Goal: Task Accomplishment & Management: Complete application form

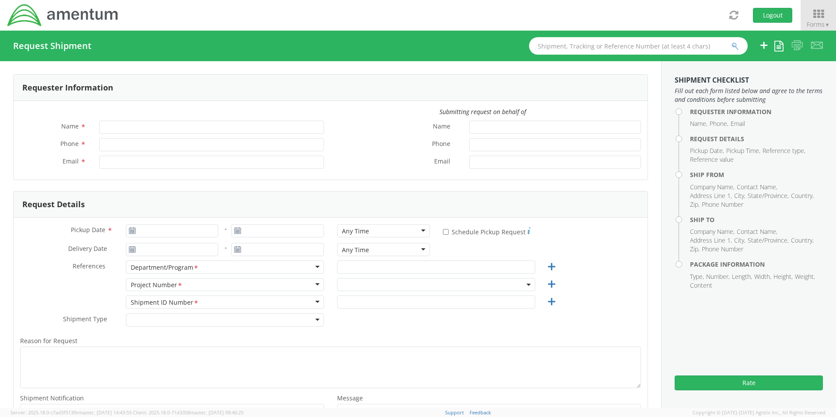
type input "[PERSON_NAME]"
type input "[PHONE_NUMBER]"
type input "[PERSON_NAME][EMAIL_ADDRESS][PERSON_NAME][DOMAIN_NAME]"
select select "3566.04.0001.TRI2.MATS.3000.00"
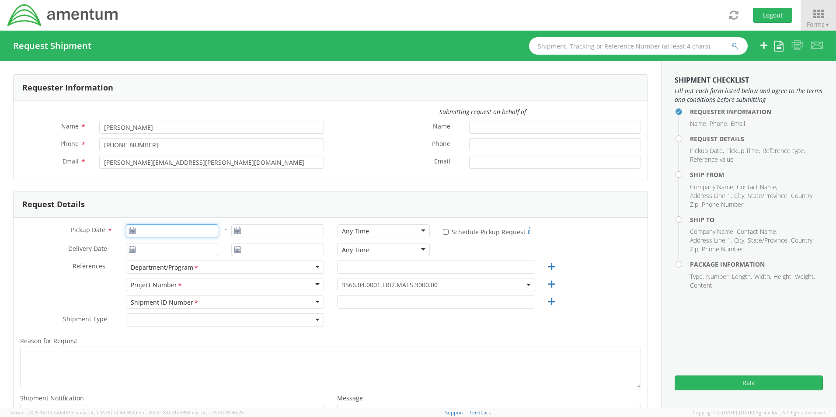
click at [168, 233] on input "Pickup Date *" at bounding box center [172, 230] width 93 height 13
type input "[DATE]"
click at [169, 288] on td "9" at bounding box center [168, 286] width 15 height 13
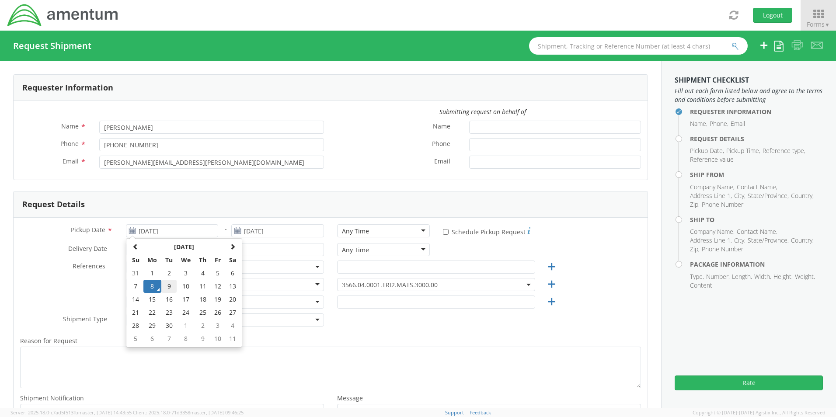
type input "[DATE]"
click at [174, 252] on input "[DATE]" at bounding box center [172, 249] width 93 height 13
click at [153, 319] on td "15" at bounding box center [152, 318] width 18 height 13
type input "[DATE]"
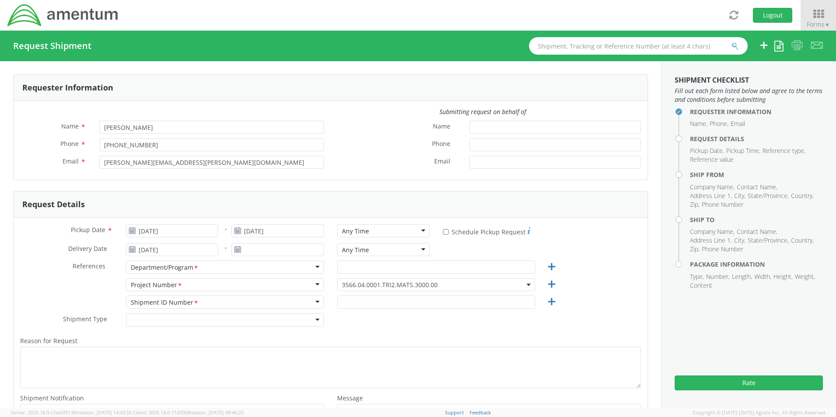
click at [269, 258] on div at bounding box center [278, 251] width 106 height 17
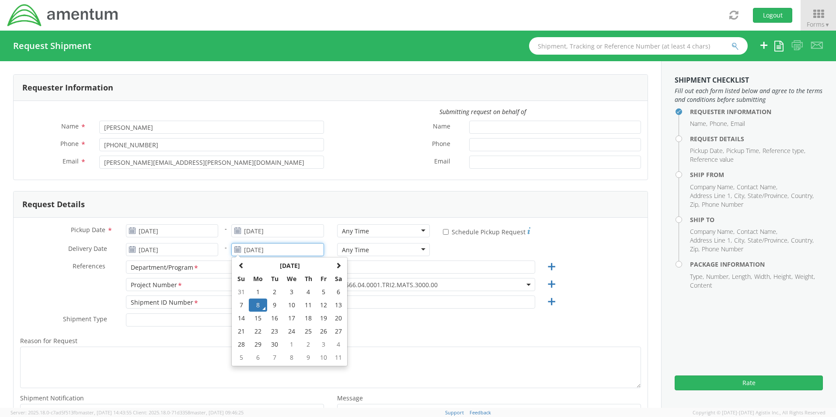
click at [273, 251] on input "[DATE]" at bounding box center [277, 249] width 93 height 13
click at [253, 320] on td "15" at bounding box center [258, 318] width 18 height 13
type input "[DATE]"
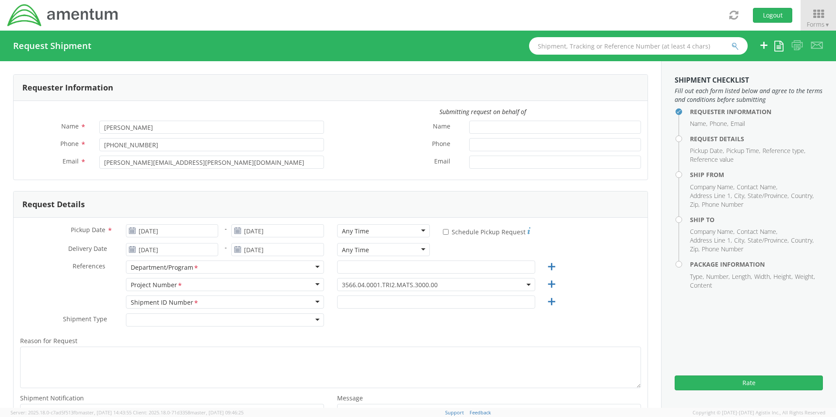
click at [376, 230] on div "Any Time" at bounding box center [383, 230] width 93 height 13
click at [376, 253] on div "Any Time" at bounding box center [383, 249] width 93 height 13
click at [359, 271] on input "text" at bounding box center [436, 267] width 198 height 13
type input "Reaper"
click at [509, 283] on span "3566.04.0001.TRI2.MATS.3000.00" at bounding box center [436, 285] width 188 height 8
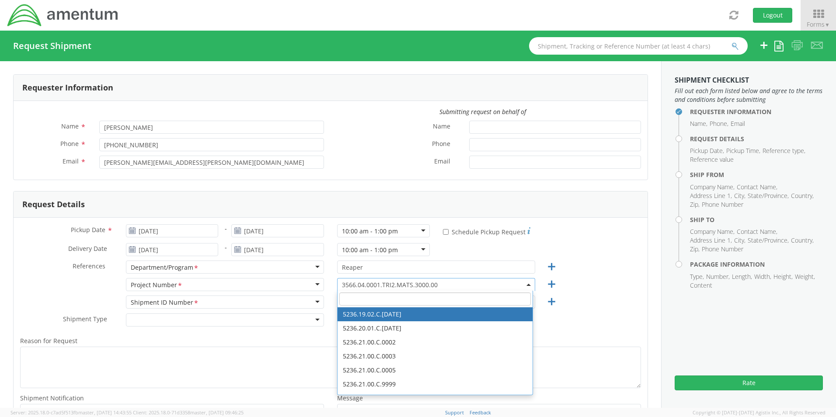
click at [397, 303] on input "search" at bounding box center [435, 299] width 192 height 13
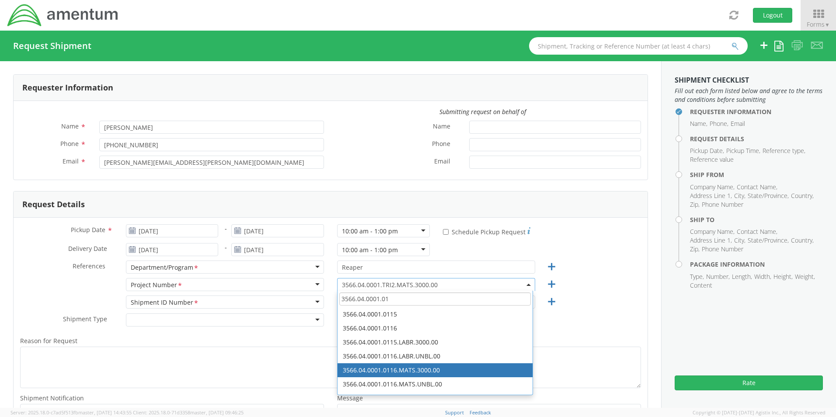
type input "3566.04.0001.01"
select select "3566.04.0001.0116.MATS.3000.00"
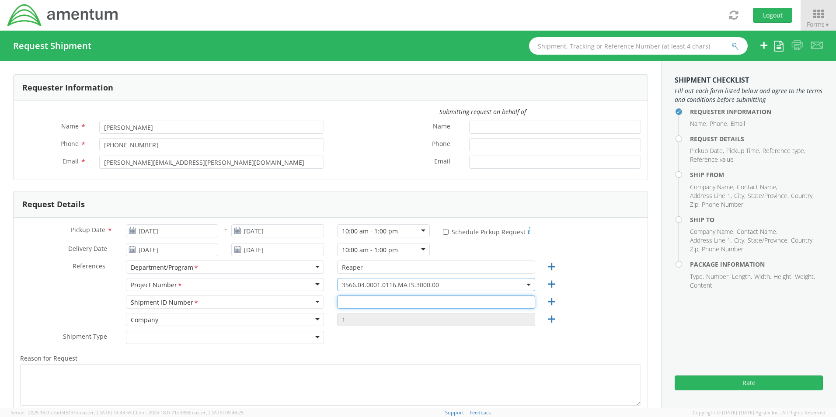
click at [362, 301] on input "text" at bounding box center [436, 302] width 198 height 13
click at [352, 306] on input "text" at bounding box center [436, 302] width 198 height 13
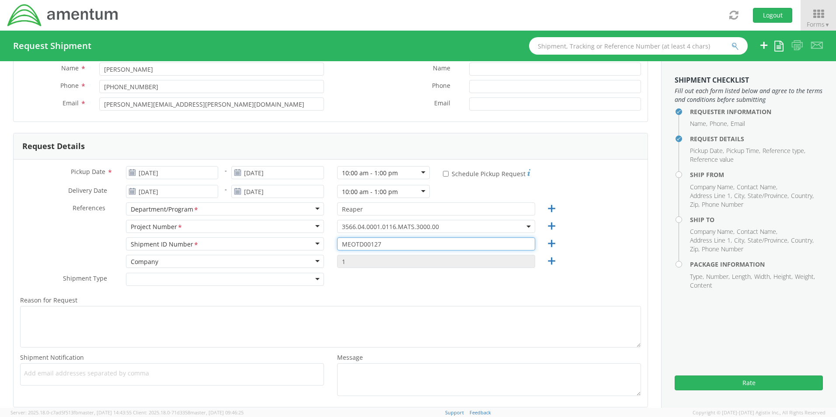
type input "MEOTD00127"
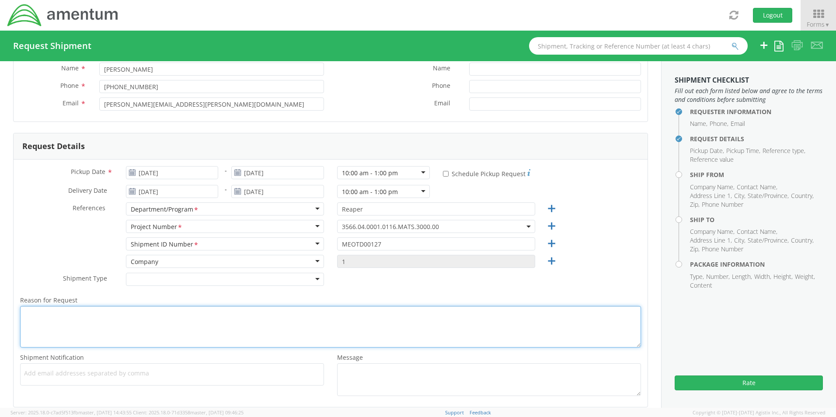
click at [90, 316] on textarea "Reason for Request *" at bounding box center [330, 327] width 621 height 42
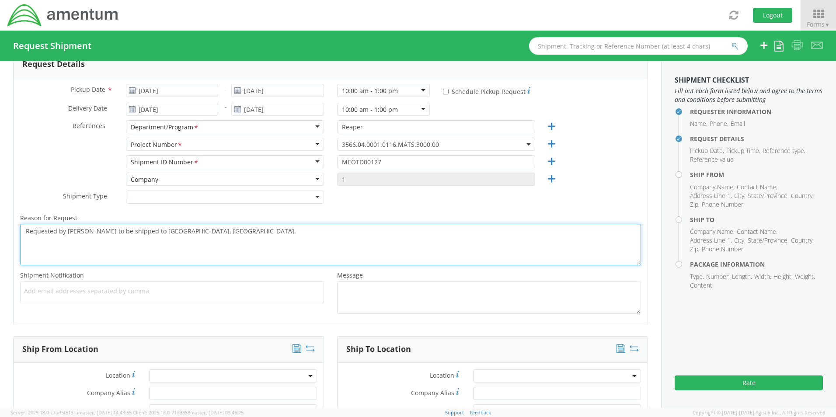
scroll to position [175, 0]
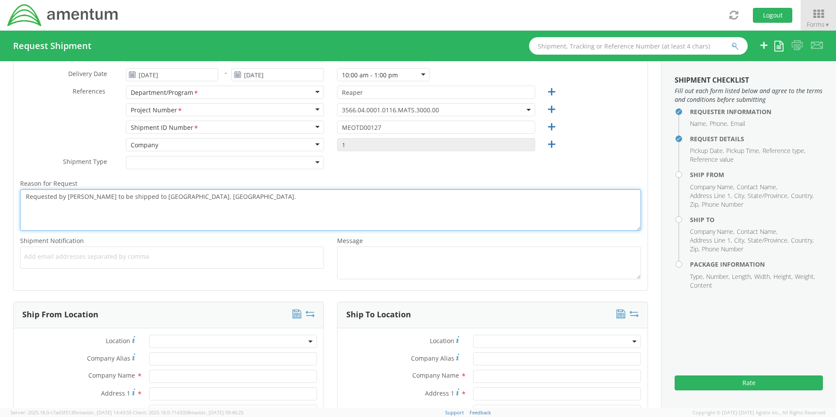
type textarea "Requested by [PERSON_NAME] to be shipped to [GEOGRAPHIC_DATA], [GEOGRAPHIC_DATA…"
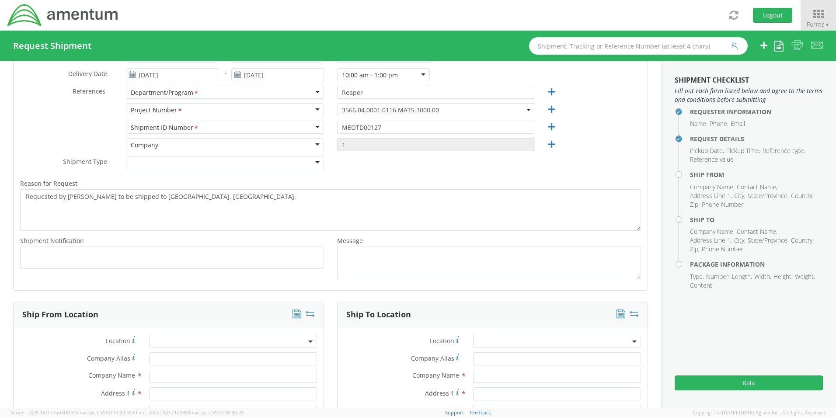
click at [81, 262] on ul at bounding box center [172, 258] width 296 height 14
type input "[PERSON_NAME][EMAIL_ADDRESS][PERSON_NAME][DOMAIN_NAME]"
click at [81, 258] on div "Add email addresses separated by [PERSON_NAME] [PERSON_NAME][EMAIL_ADDRESS][PER…" at bounding box center [172, 258] width 304 height 22
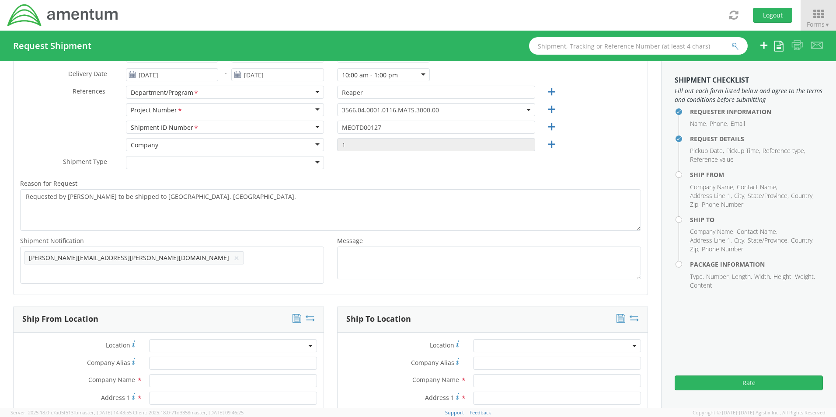
click at [89, 257] on span "[PERSON_NAME][EMAIL_ADDRESS][PERSON_NAME][DOMAIN_NAME]" at bounding box center [129, 258] width 200 height 8
click at [88, 259] on span "[PERSON_NAME][EMAIL_ADDRESS][PERSON_NAME][DOMAIN_NAME]" at bounding box center [129, 258] width 200 height 8
click at [234, 259] on button "×" at bounding box center [236, 258] width 5 height 10
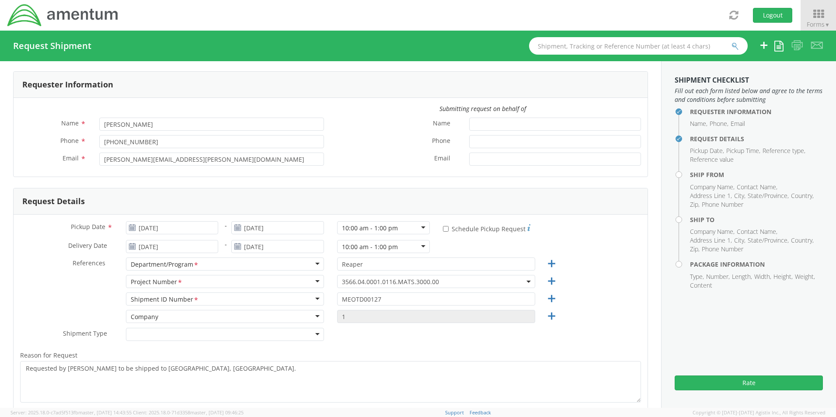
scroll to position [0, 0]
type input "[PERSON_NAME][EMAIL_ADDRESS][PERSON_NAME][DOMAIN_NAME]"
click at [443, 232] on input "* Schedule Pickup Request" at bounding box center [446, 232] width 6 height 6
checkbox input "true"
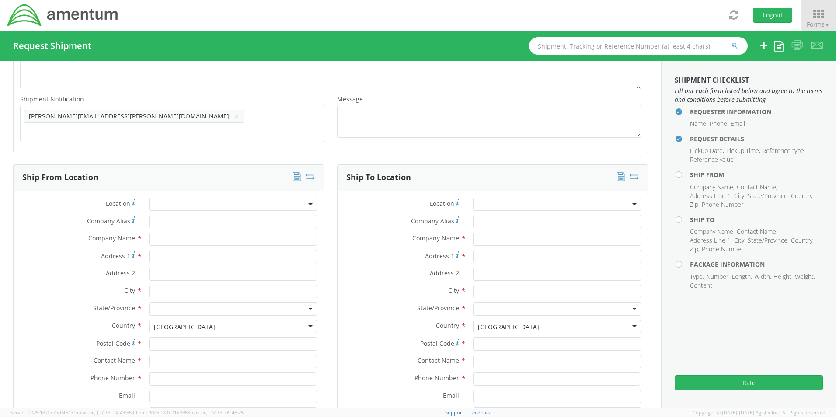
scroll to position [292, 0]
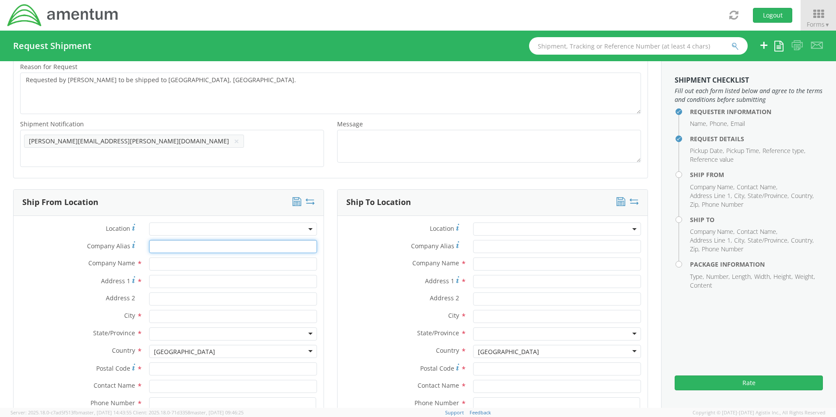
click at [172, 246] on input "Company Alias *" at bounding box center [233, 246] width 168 height 13
type input "AMENTUM"
type input "Amentum"
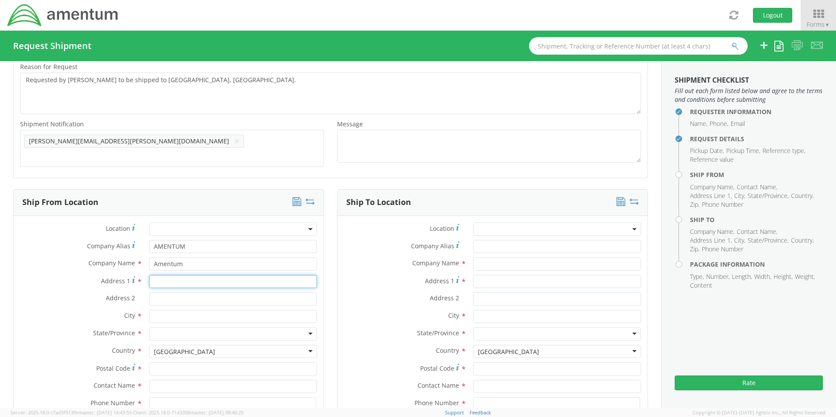
type input "[STREET_ADDRESS]"
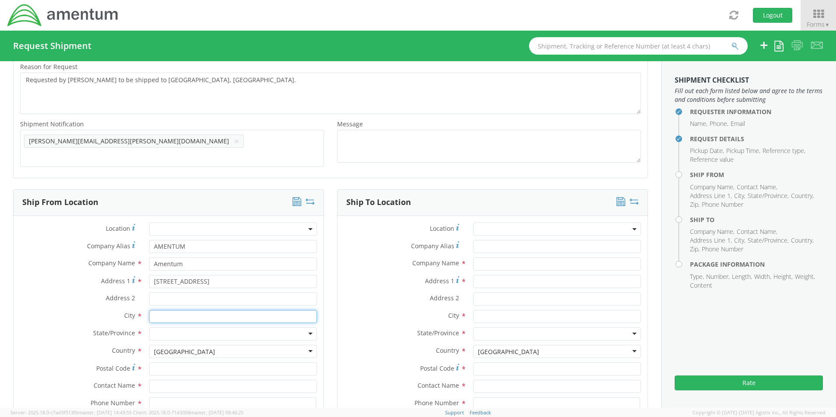
type input "[PERSON_NAME]"
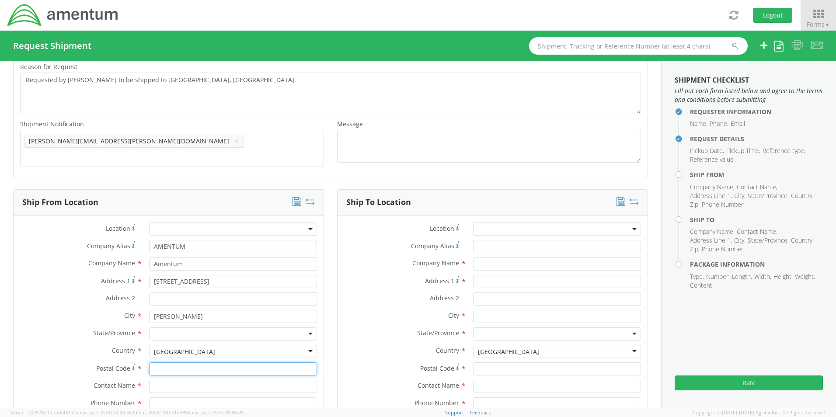
type input "47441"
type input "[PERSON_NAME]"
type input "8127808182"
type input "[PERSON_NAME][EMAIL_ADDRESS][PERSON_NAME][DOMAIN_NAME]"
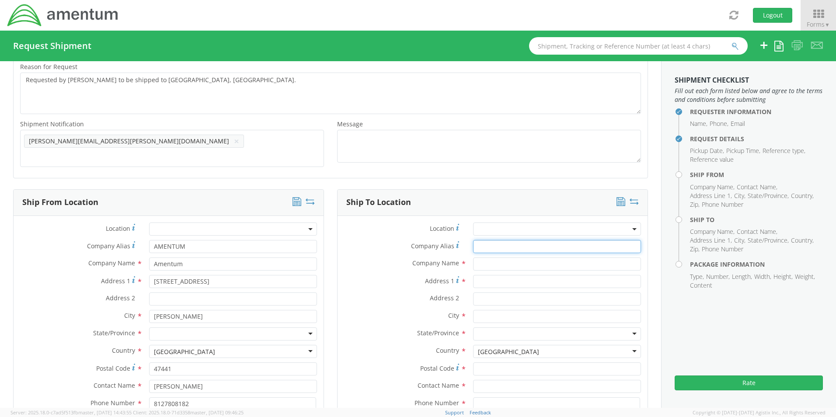
type input "[GEOGRAPHIC_DATA]"
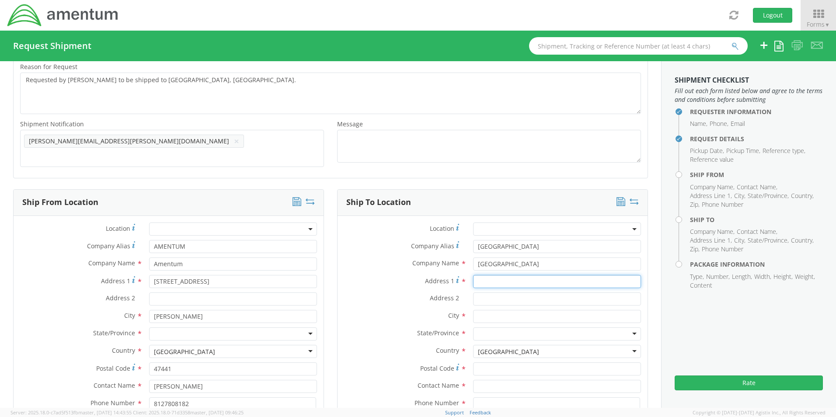
type input "[GEOGRAPHIC_DATA]"
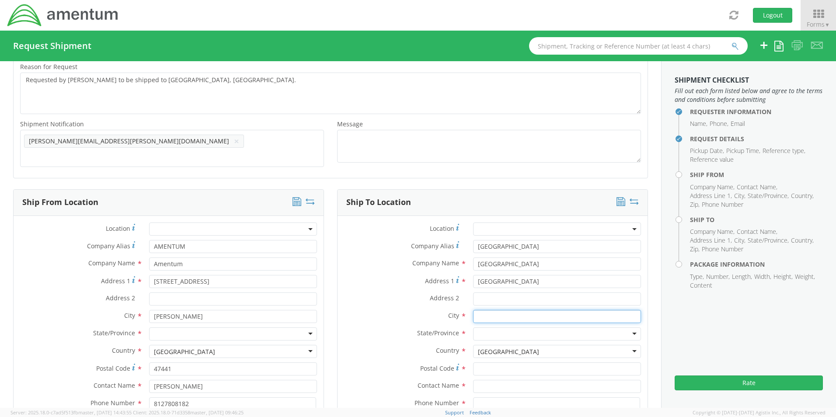
type input "[GEOGRAPHIC_DATA]"
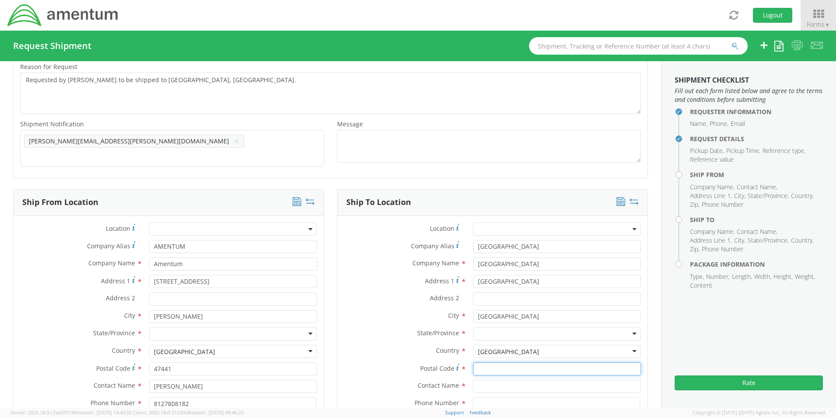
type input "32212"
type input "[PERSON_NAME]"
type input "8033166974"
type input "[PERSON_NAME][EMAIL_ADDRESS][DOMAIN_NAME]"
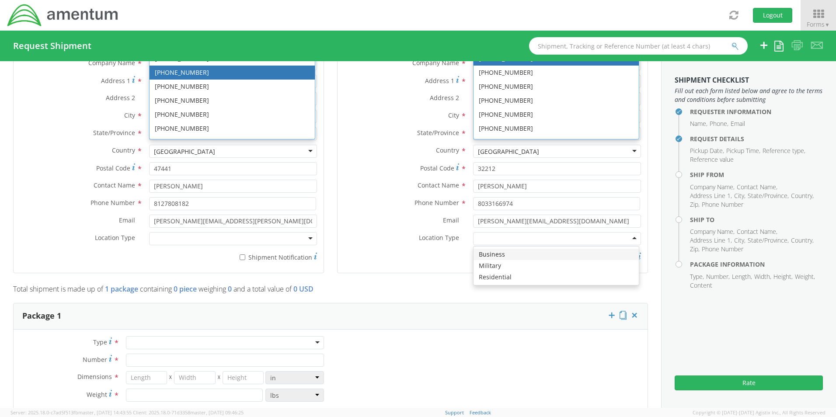
scroll to position [282, 0]
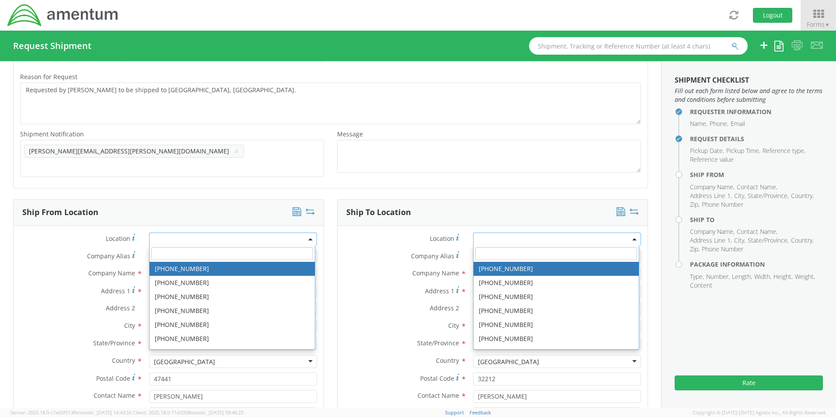
click at [159, 200] on div "Ship From Location" at bounding box center [169, 213] width 310 height 26
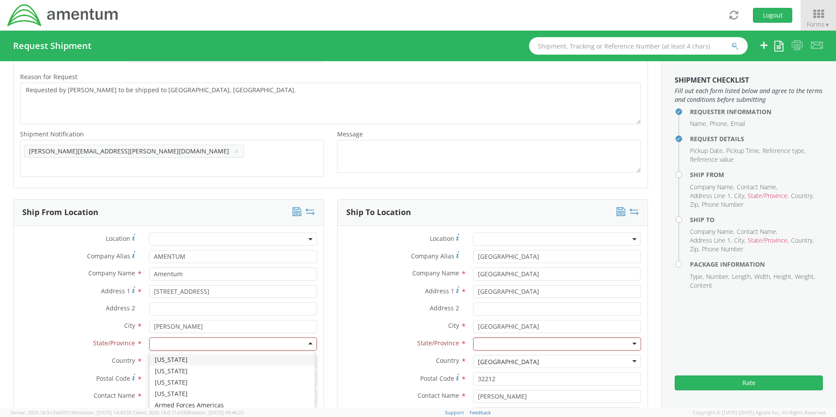
click at [162, 344] on div at bounding box center [233, 344] width 168 height 13
type input "i"
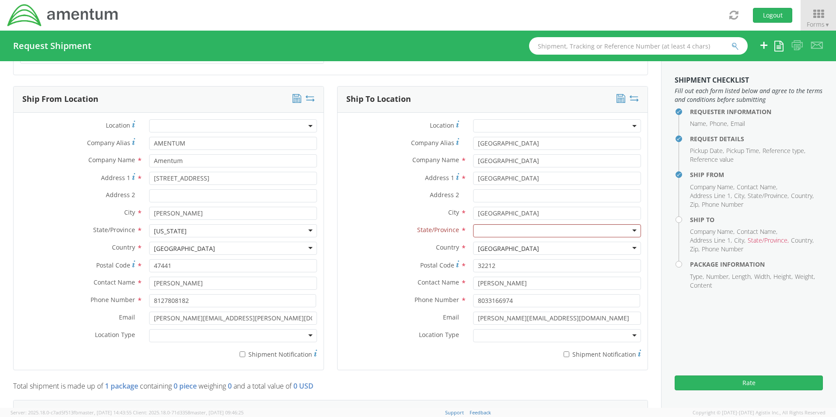
scroll to position [398, 0]
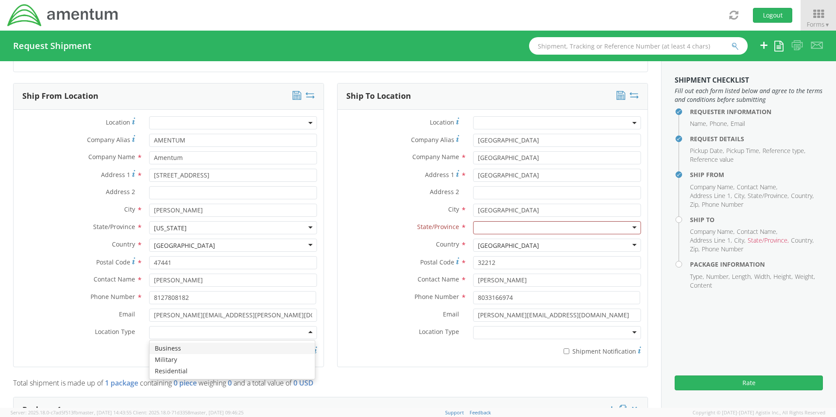
click at [308, 330] on div at bounding box center [233, 332] width 168 height 13
click at [239, 350] on label "* Shipment Notification" at bounding box center [233, 350] width 168 height 10
click at [240, 350] on input "* Shipment Notification" at bounding box center [243, 351] width 6 height 6
checkbox input "true"
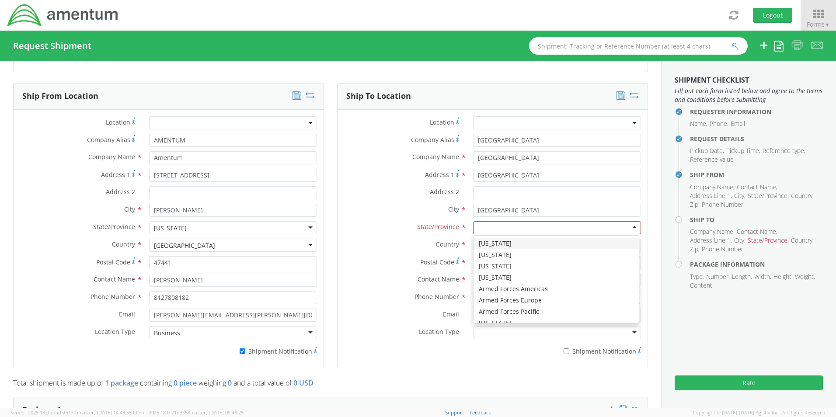
click at [483, 224] on div at bounding box center [557, 227] width 168 height 13
type input "fl"
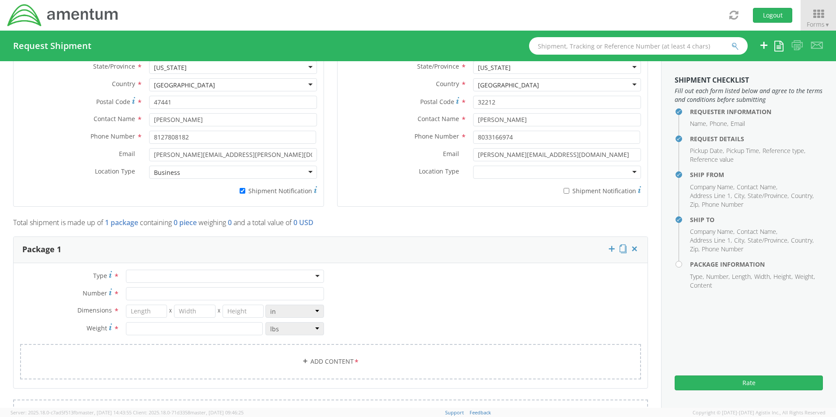
scroll to position [573, 0]
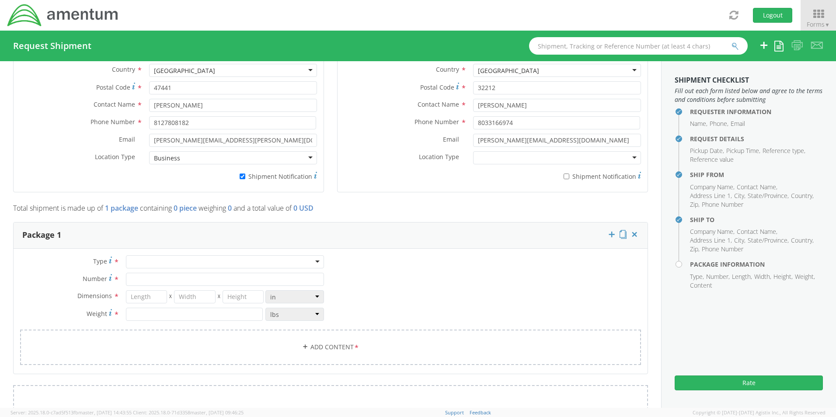
click at [132, 255] on div at bounding box center [225, 261] width 198 height 13
click at [143, 273] on input "Number *" at bounding box center [225, 279] width 198 height 13
type input "1"
click at [145, 294] on input "number" at bounding box center [147, 296] width 42 height 13
type input "11"
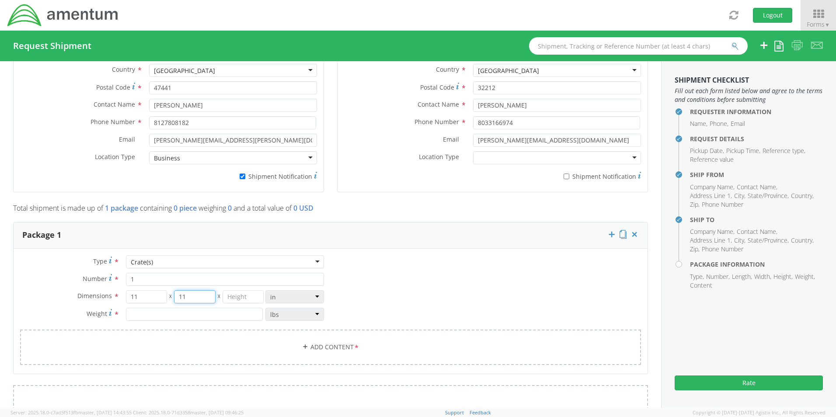
type input "11"
type input "3"
click at [273, 338] on link "Add Content *" at bounding box center [330, 347] width 621 height 35
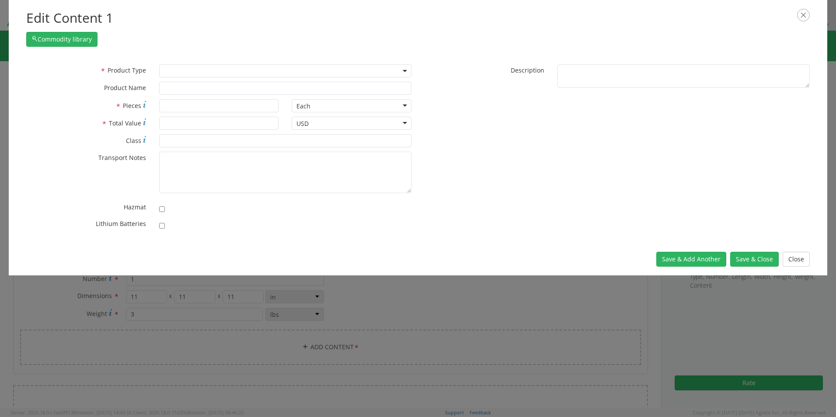
click at [173, 69] on span at bounding box center [285, 70] width 252 height 13
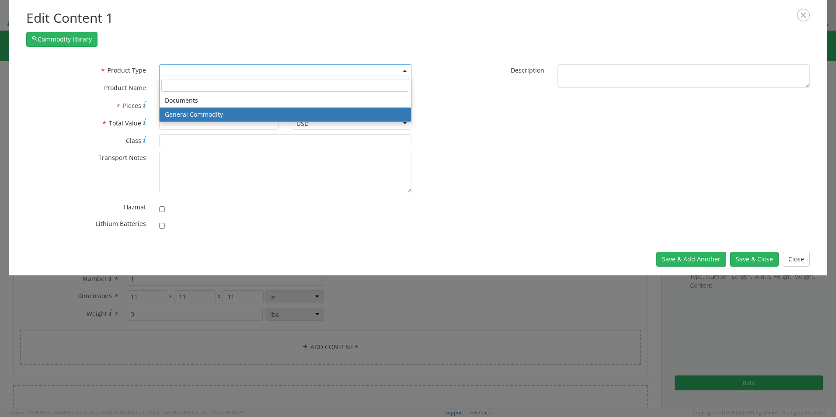
select select "COMMODITY"
type input "General Commodity"
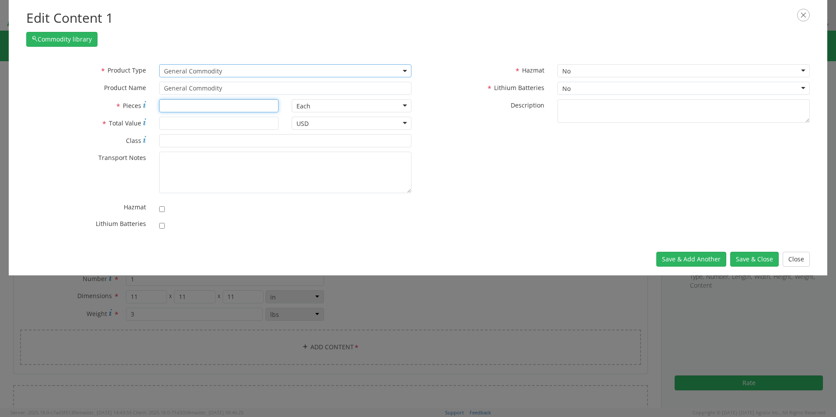
click at [163, 104] on input "* Pieces" at bounding box center [219, 105] width 120 height 13
type input "1"
click at [166, 122] on input "* Total Value" at bounding box center [219, 123] width 120 height 13
type input "12000"
click at [180, 140] on input "* Class" at bounding box center [285, 140] width 252 height 13
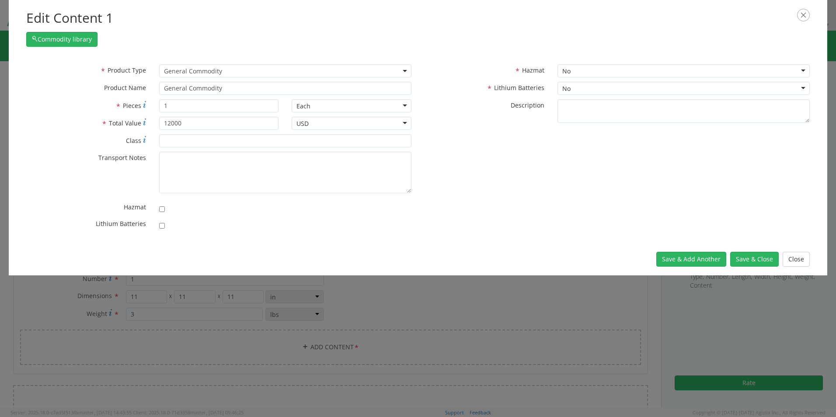
click at [146, 141] on icon at bounding box center [144, 139] width 3 height 7
click at [159, 141] on input "* Class" at bounding box center [285, 140] width 252 height 13
click at [160, 115] on link "Freight Class Calculator" at bounding box center [137, 119] width 76 height 16
click at [172, 143] on input "* Class" at bounding box center [285, 140] width 252 height 13
type input "250"
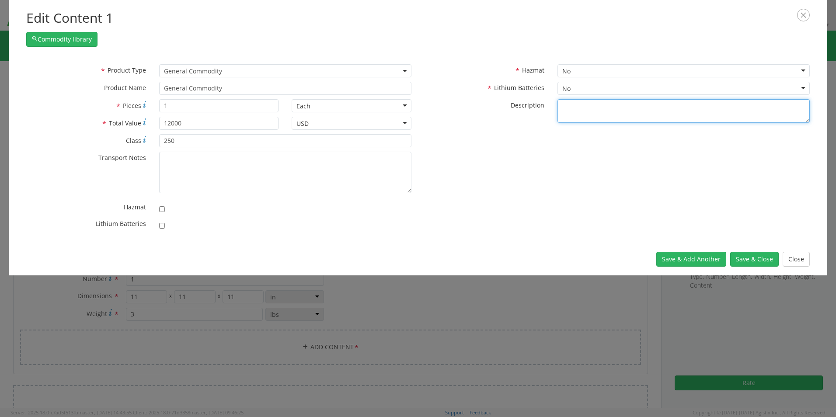
click at [571, 108] on textarea "* Description" at bounding box center [683, 111] width 252 height 24
type textarea "Electronic Sensors"
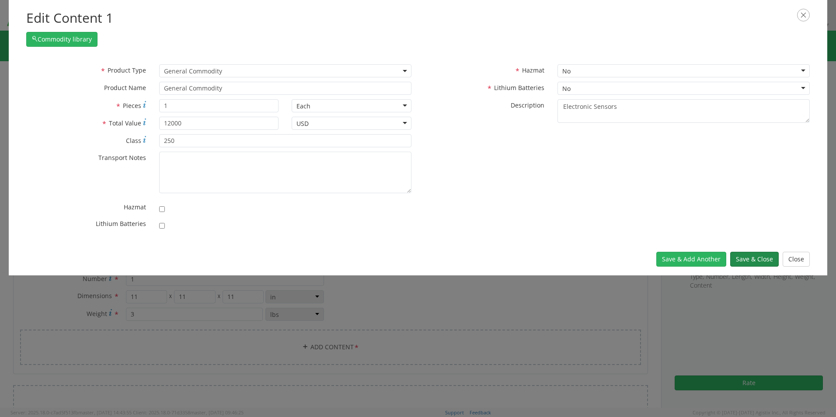
click at [757, 263] on button "Save & Close" at bounding box center [754, 259] width 49 height 15
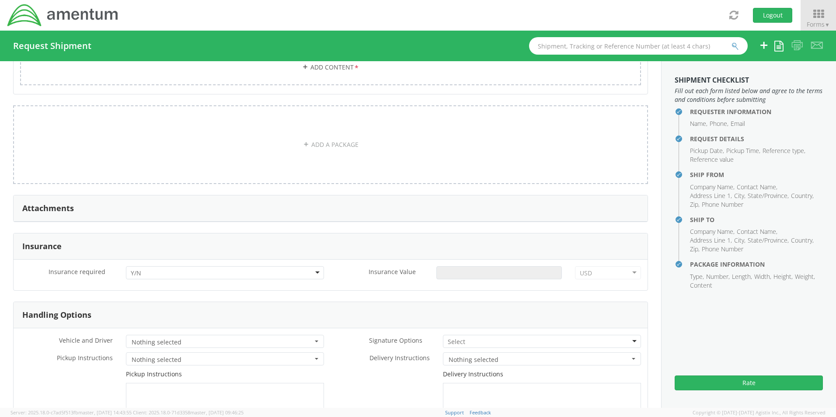
scroll to position [923, 0]
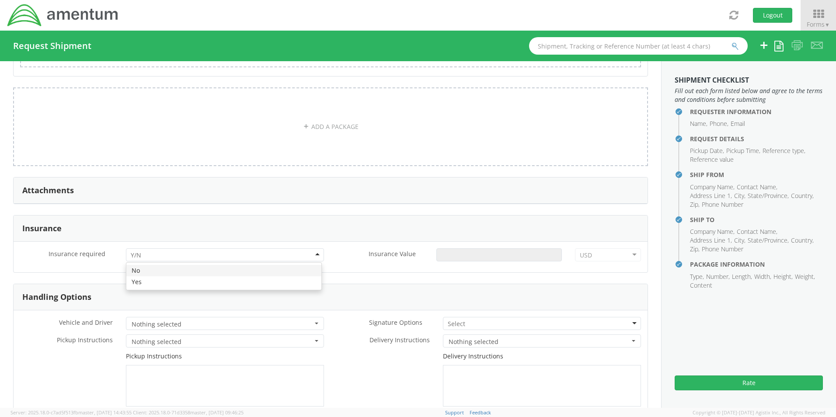
click at [218, 254] on div at bounding box center [225, 254] width 198 height 13
click at [472, 250] on input "Insurance Value *" at bounding box center [498, 254] width 125 height 13
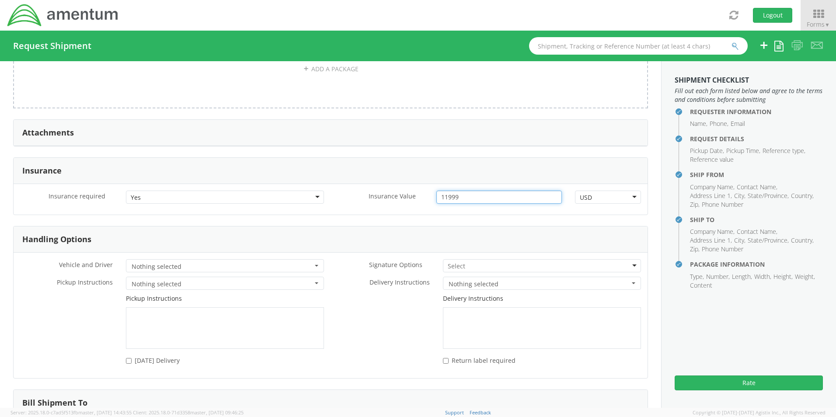
scroll to position [1039, 0]
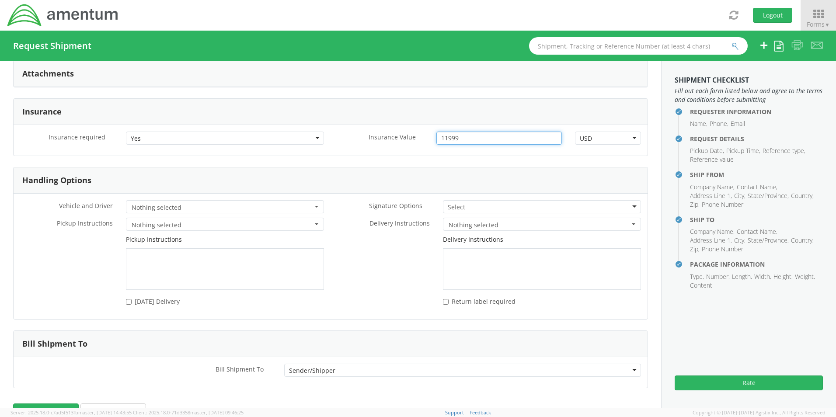
type input "11999"
click at [470, 204] on div at bounding box center [542, 206] width 198 height 13
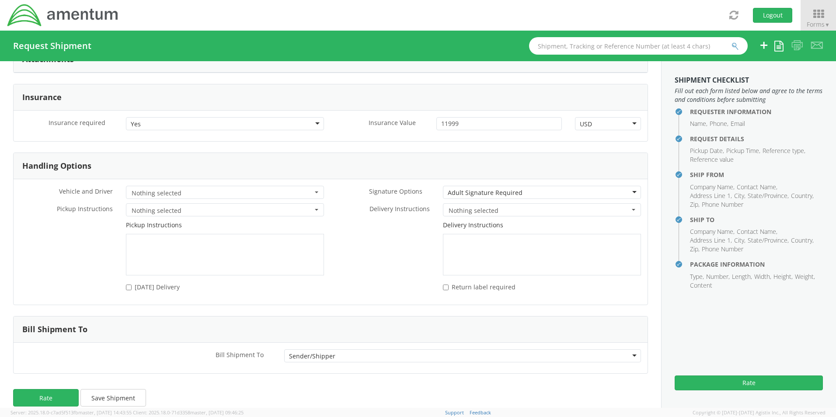
scroll to position [1061, 0]
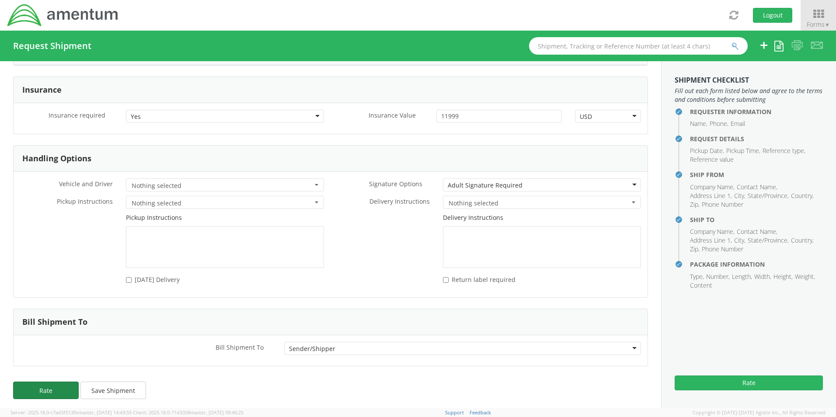
click at [43, 386] on button "Rate" at bounding box center [46, 390] width 66 height 17
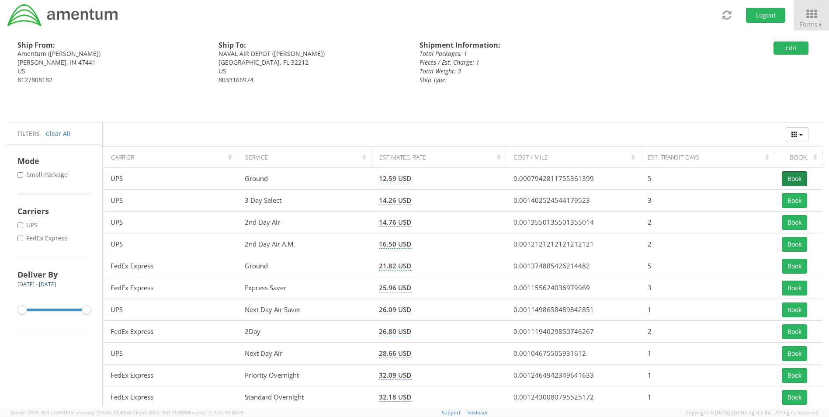
click at [792, 175] on button "Book" at bounding box center [794, 178] width 25 height 15
